Goal: Navigation & Orientation: Find specific page/section

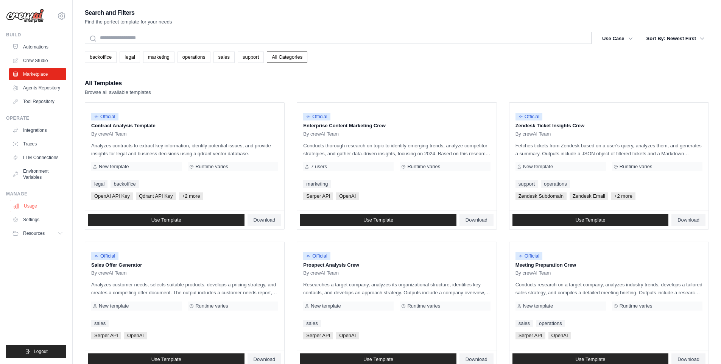
click at [40, 205] on link "Usage" at bounding box center [38, 206] width 57 height 12
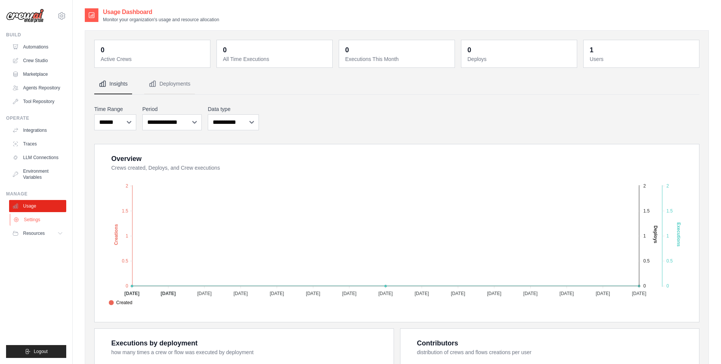
click at [37, 220] on link "Settings" at bounding box center [38, 220] width 57 height 12
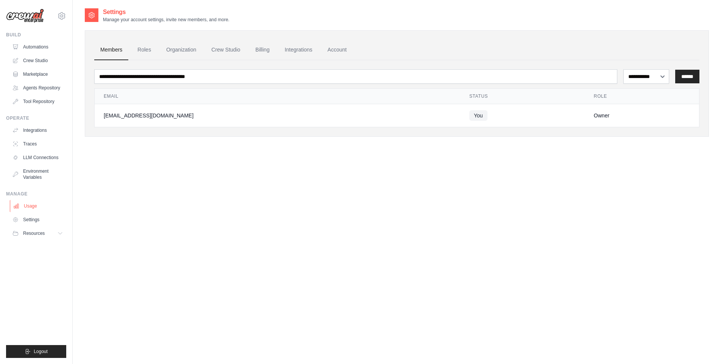
click at [32, 208] on link "Usage" at bounding box center [38, 206] width 57 height 12
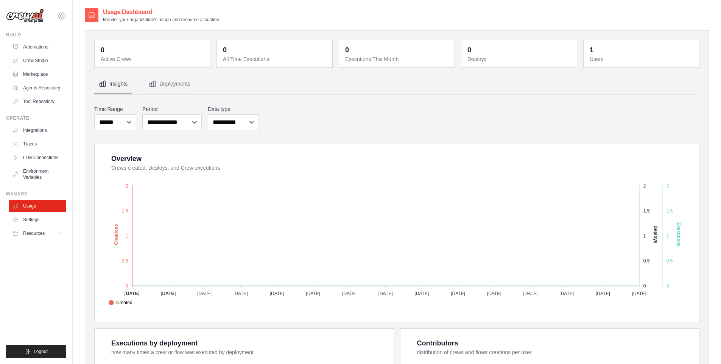
click at [59, 18] on icon at bounding box center [61, 15] width 9 height 9
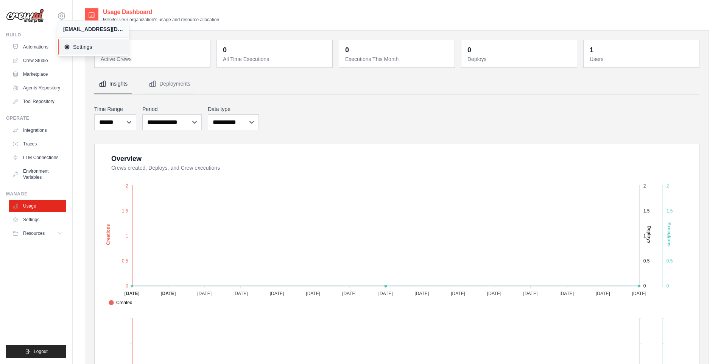
click at [77, 48] on span "Settings" at bounding box center [94, 47] width 60 height 8
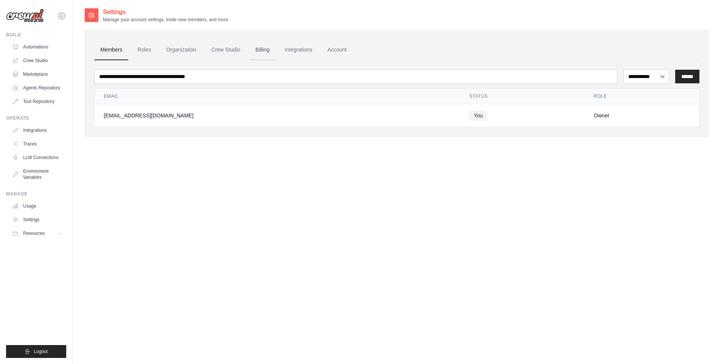
click at [261, 53] on link "Billing" at bounding box center [263, 50] width 26 height 20
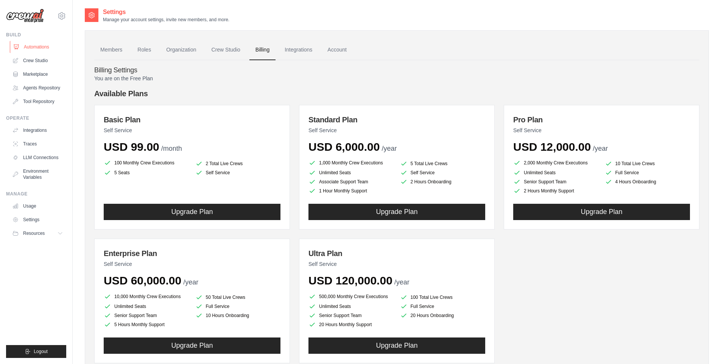
click at [39, 53] on link "Automations" at bounding box center [38, 47] width 57 height 12
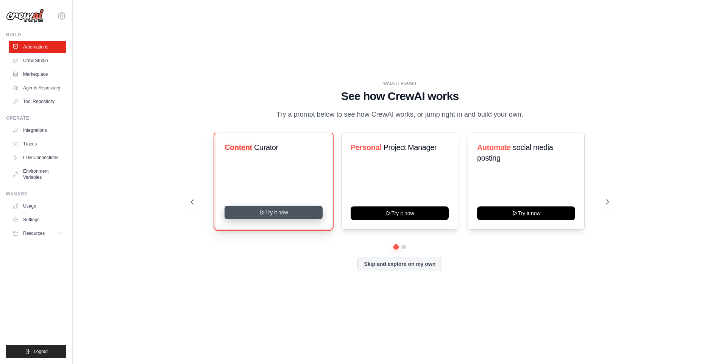
click at [260, 215] on icon at bounding box center [262, 212] width 6 height 6
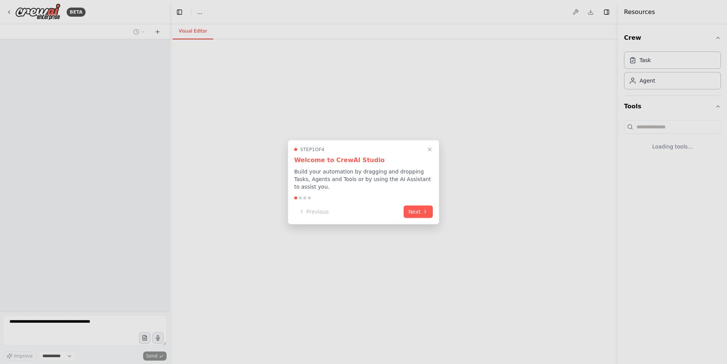
select select "****"
